Goal: Task Accomplishment & Management: Complete application form

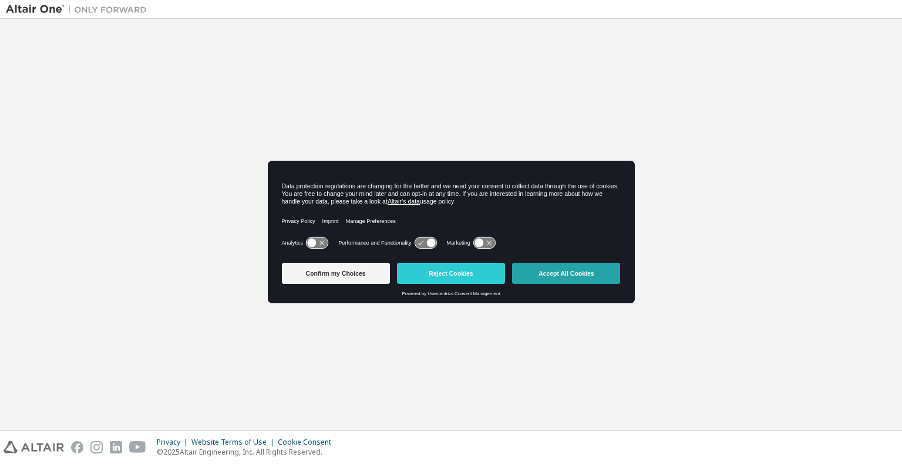
click at [550, 264] on button "Accept All Cookies" at bounding box center [566, 273] width 108 height 21
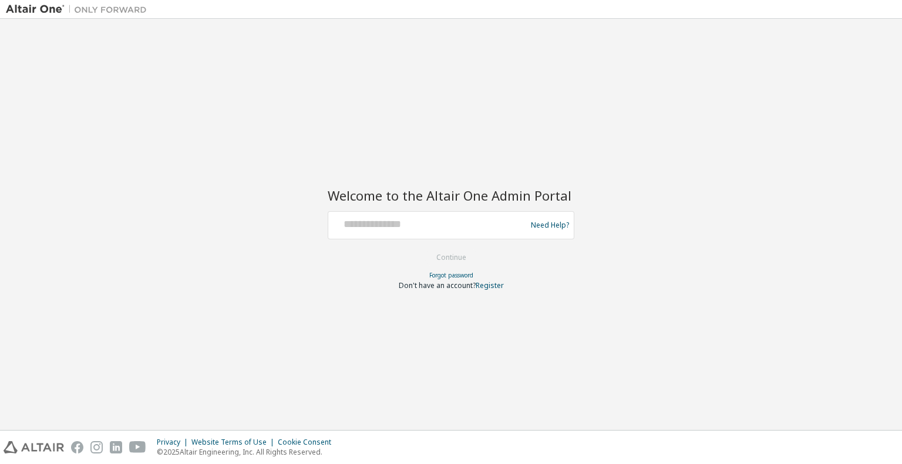
click at [427, 236] on div at bounding box center [429, 225] width 192 height 22
click at [425, 227] on input "text" at bounding box center [429, 222] width 192 height 17
type input "**********"
click at [467, 258] on button "Continue" at bounding box center [451, 258] width 55 height 18
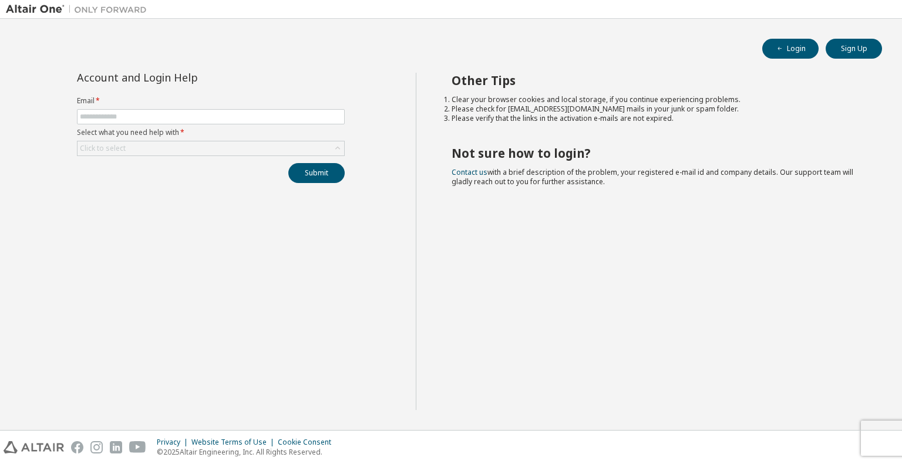
click at [198, 106] on form "Email * Select what you need help with * Click to select" at bounding box center [211, 126] width 268 height 60
click at [198, 120] on input "text" at bounding box center [211, 116] width 262 height 9
type input "**********"
click at [329, 146] on div "Click to select" at bounding box center [210, 148] width 267 height 14
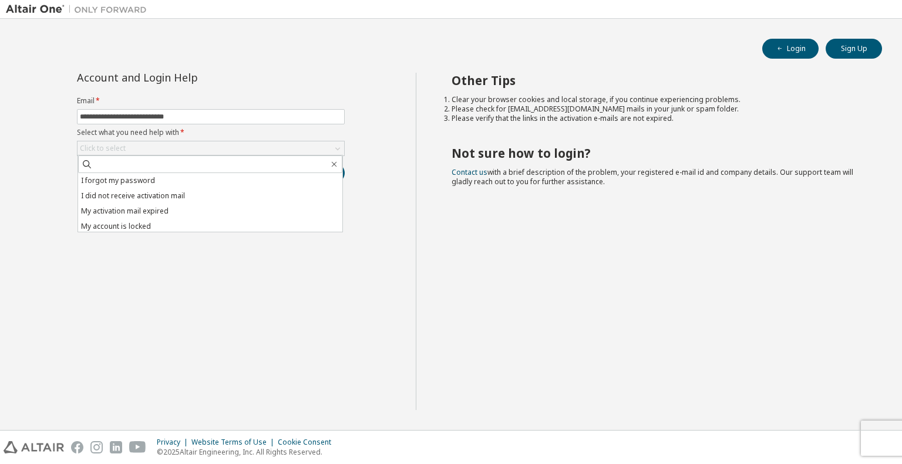
click at [236, 182] on li "I forgot my password" at bounding box center [210, 180] width 264 height 15
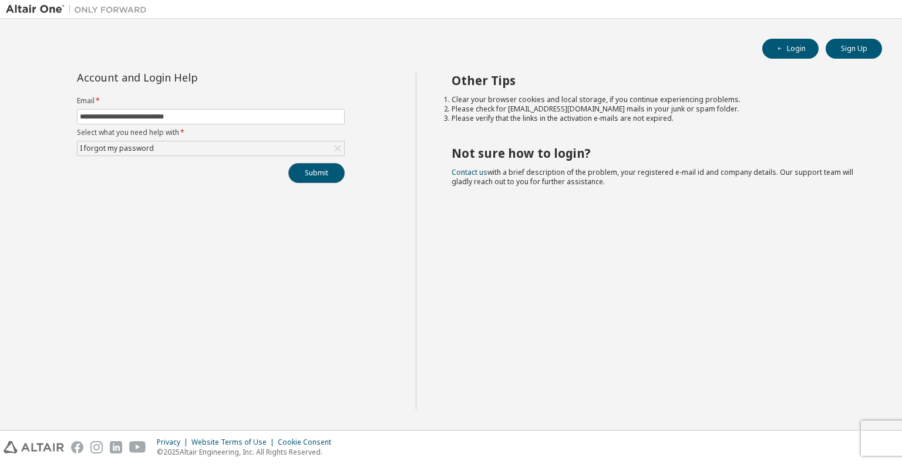
click at [302, 173] on button "Submit" at bounding box center [316, 173] width 56 height 20
